Goal: Task Accomplishment & Management: Complete application form

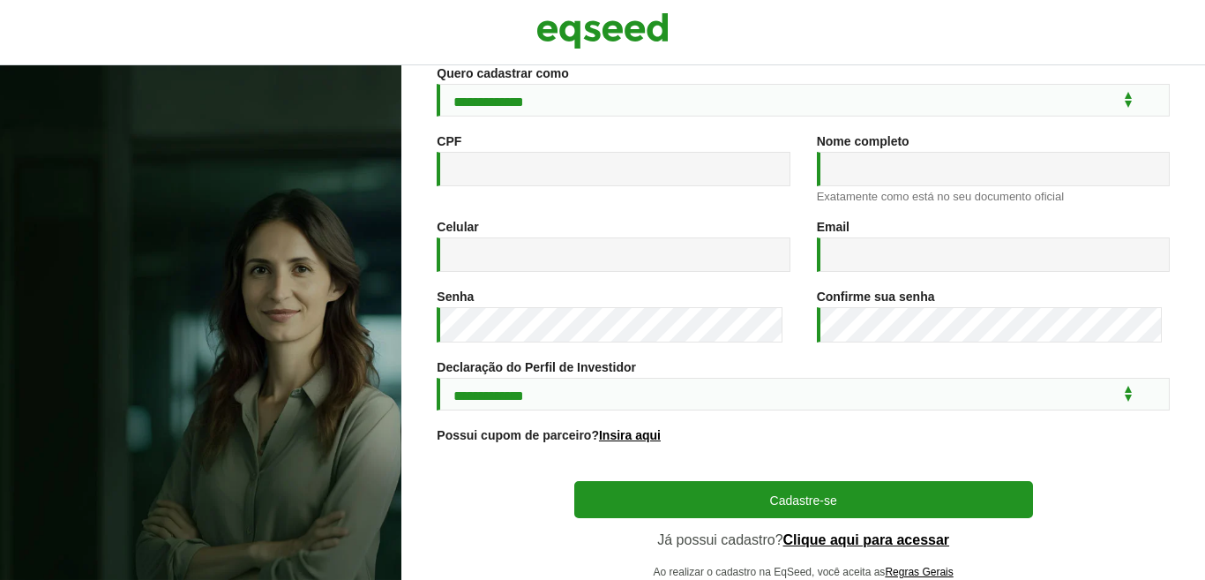
scroll to position [161, 0]
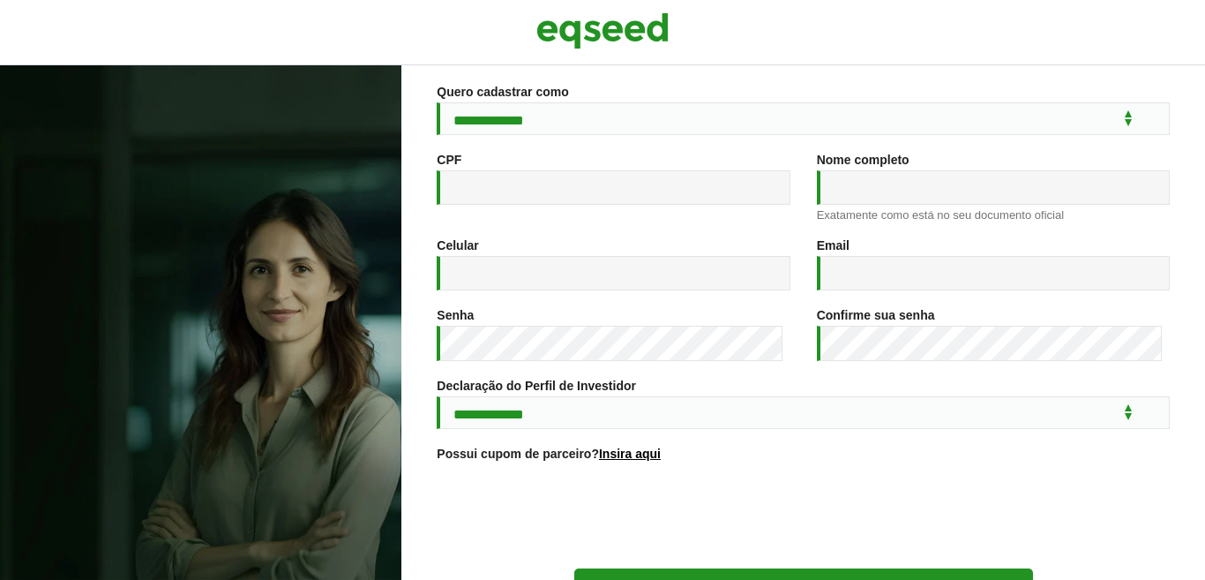
scroll to position [176, 0]
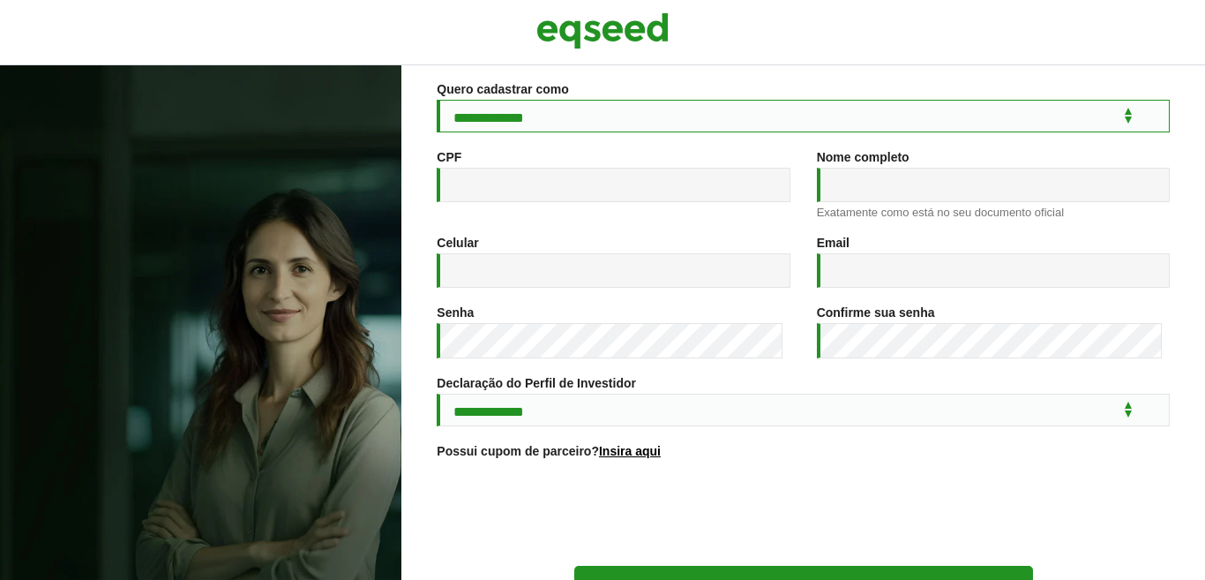
click at [709, 120] on select "**********" at bounding box center [803, 116] width 733 height 33
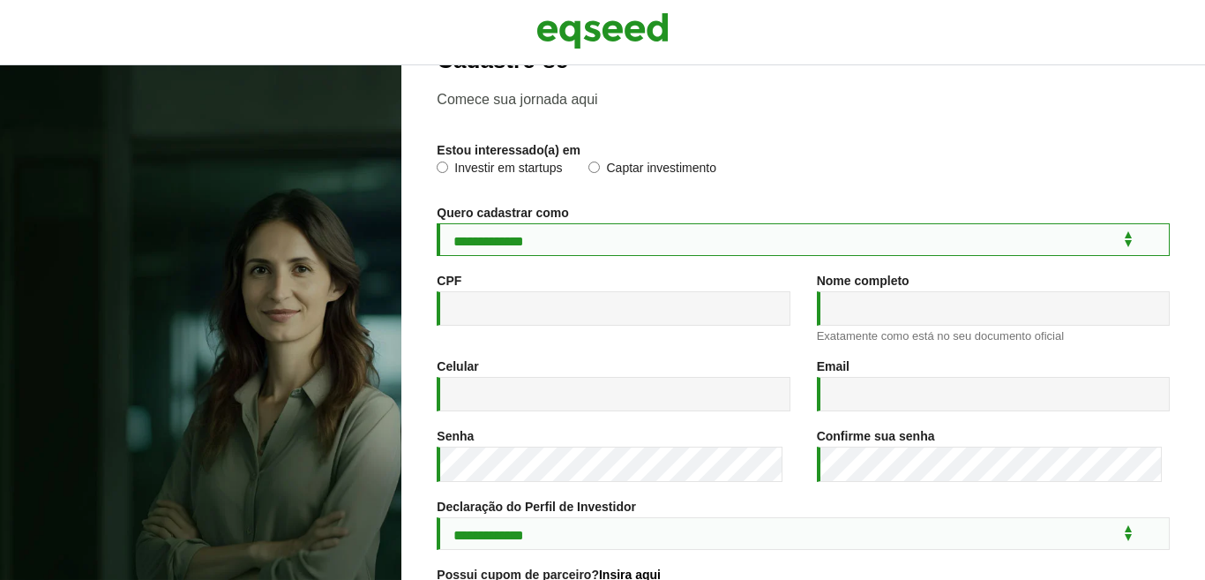
scroll to position [0, 0]
